Goal: Communication & Community: Participate in discussion

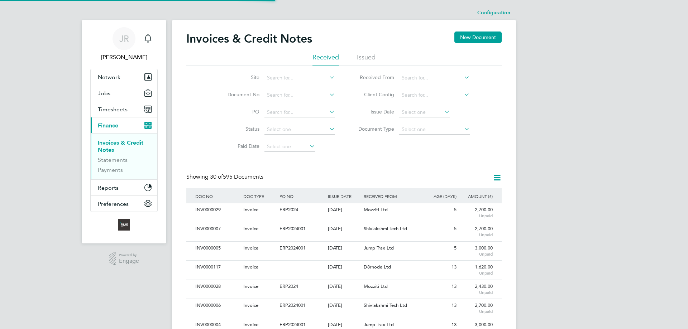
click at [366, 50] on div "Invoices & Credit Notes New Document" at bounding box center [343, 42] width 315 height 21
click at [367, 53] on div "Invoices & Credit Notes New Document" at bounding box center [343, 42] width 315 height 21
click at [369, 54] on li "Issued" at bounding box center [366, 59] width 19 height 13
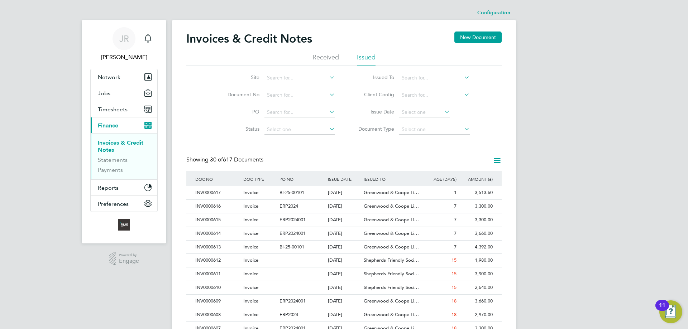
click at [294, 77] on input at bounding box center [299, 78] width 71 height 10
click at [298, 84] on li "[GEOGRAPHIC_DATA]" at bounding box center [300, 88] width 73 height 10
type input "[GEOGRAPHIC_DATA]"
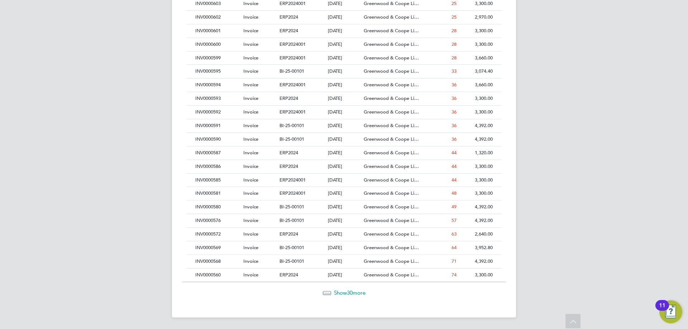
scroll to position [4, 4]
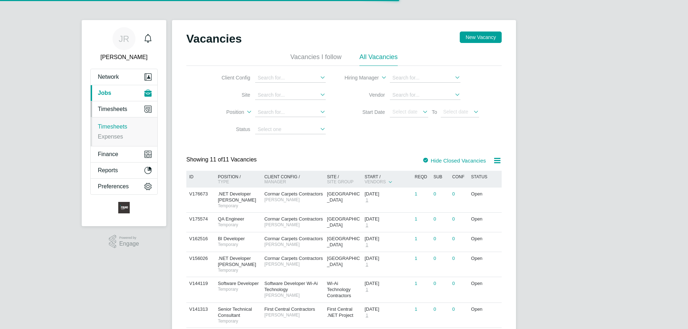
click at [114, 127] on link "Timesheets" at bounding box center [112, 127] width 29 height 6
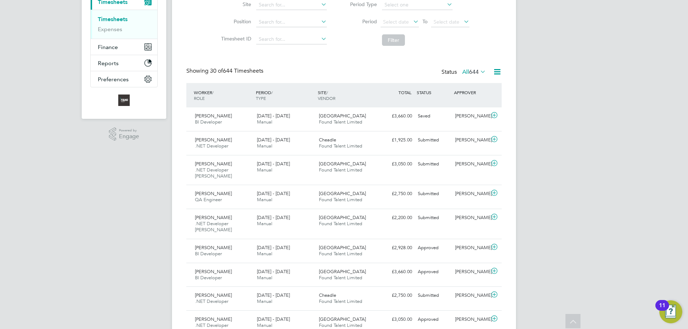
click at [495, 217] on icon at bounding box center [494, 217] width 9 height 6
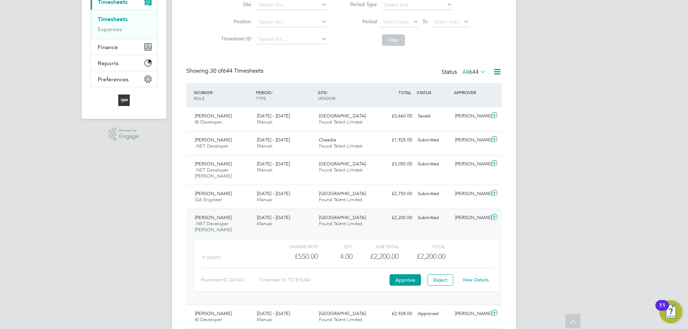
click at [476, 280] on link "View Details" at bounding box center [475, 280] width 26 height 6
click at [497, 191] on icon at bounding box center [494, 193] width 9 height 6
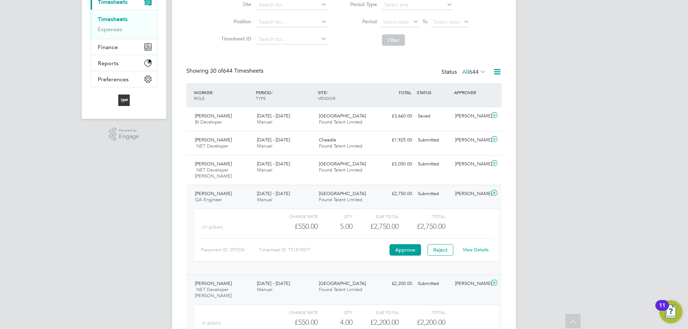
click at [478, 251] on link "View Details" at bounding box center [475, 250] width 26 height 6
click at [495, 165] on icon at bounding box center [494, 163] width 9 height 6
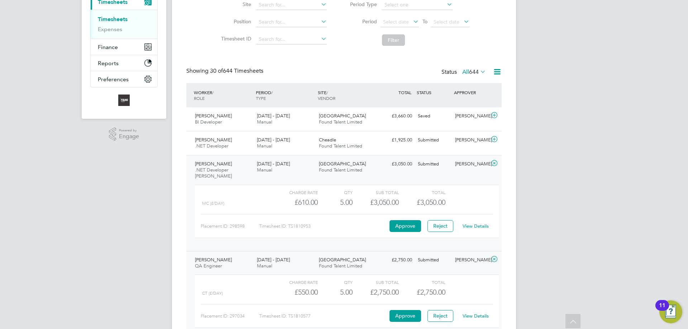
click at [475, 224] on link "View Details" at bounding box center [475, 226] width 26 height 6
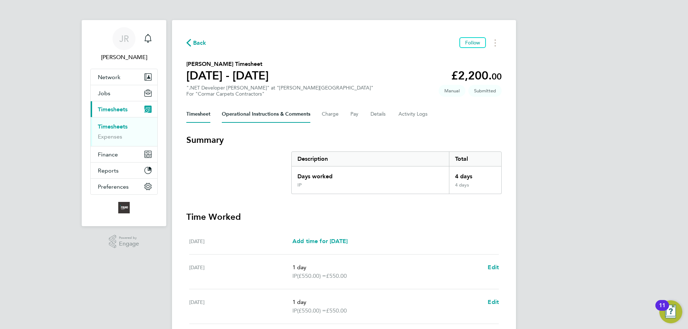
click at [259, 116] on Comments-tab "Operational Instructions & Comments" at bounding box center [266, 114] width 88 height 17
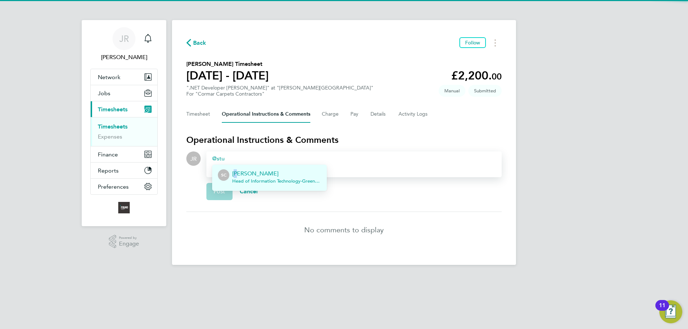
click at [234, 174] on p "Stuart Cochrane" at bounding box center [276, 173] width 89 height 9
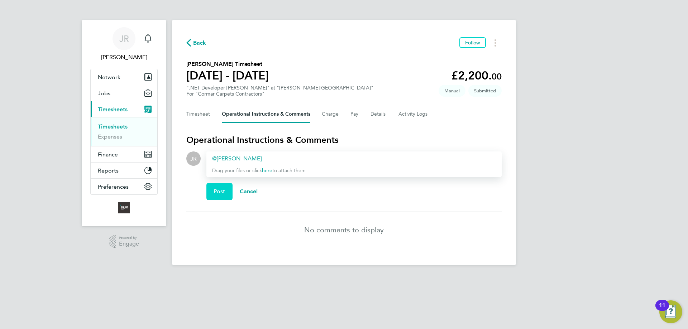
click at [213, 192] on span "Post" at bounding box center [219, 191] width 12 height 7
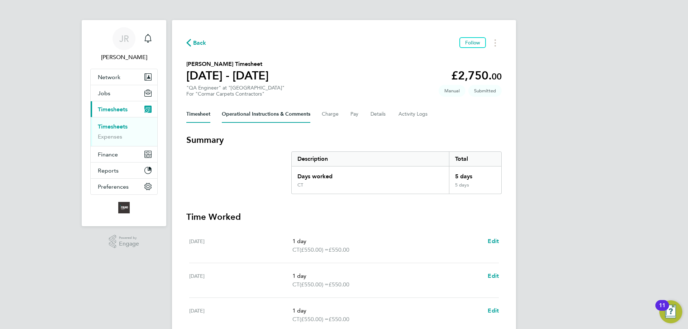
click at [255, 114] on Comments-tab "Operational Instructions & Comments" at bounding box center [266, 114] width 88 height 17
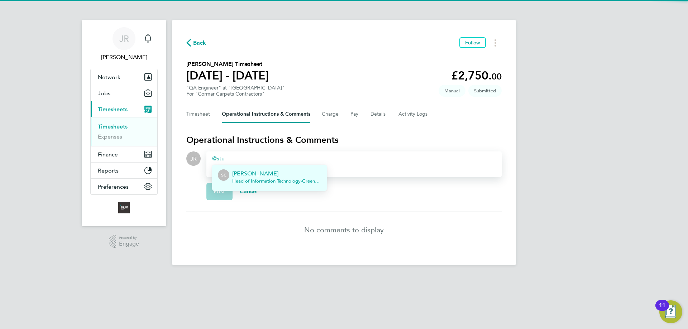
click at [228, 173] on div "SC" at bounding box center [223, 174] width 11 height 11
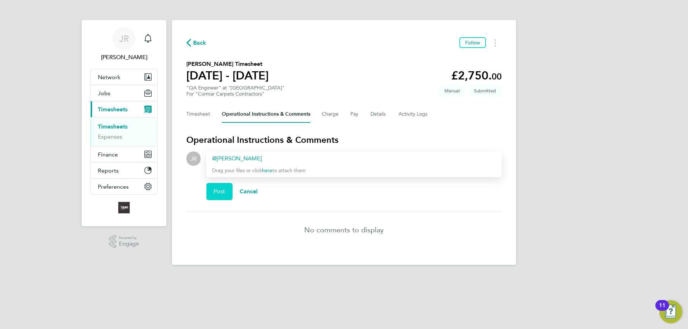
click at [219, 192] on span "Post" at bounding box center [219, 191] width 12 height 7
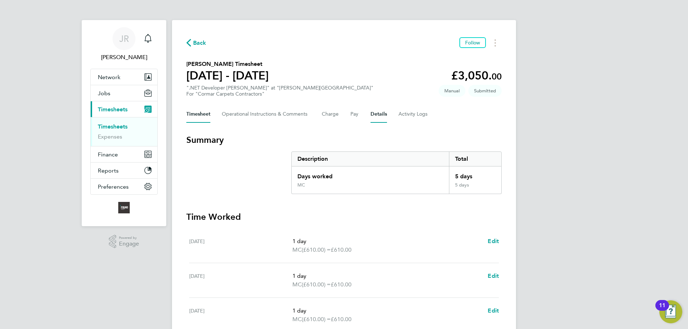
click at [376, 114] on button "Details" at bounding box center [378, 114] width 16 height 17
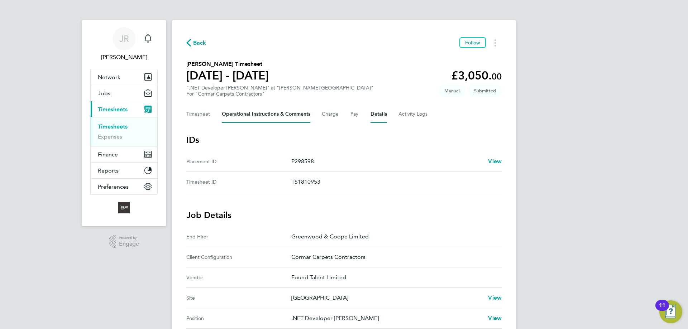
click at [250, 115] on Comments-tab "Operational Instructions & Comments" at bounding box center [266, 114] width 88 height 17
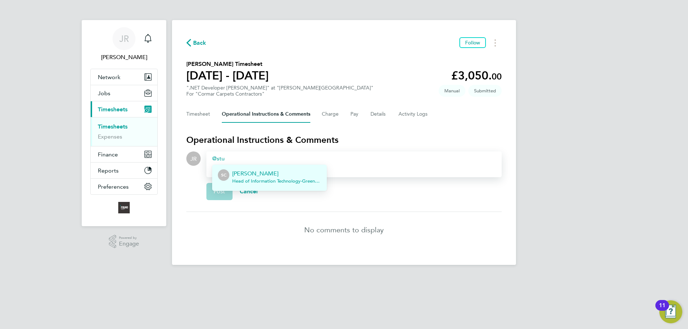
click at [238, 173] on p "[PERSON_NAME]" at bounding box center [276, 173] width 89 height 9
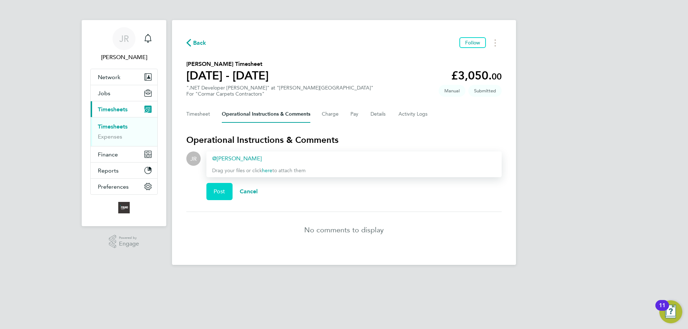
click at [221, 196] on button "Post" at bounding box center [219, 191] width 26 height 17
